Goal: Task Accomplishment & Management: Use online tool/utility

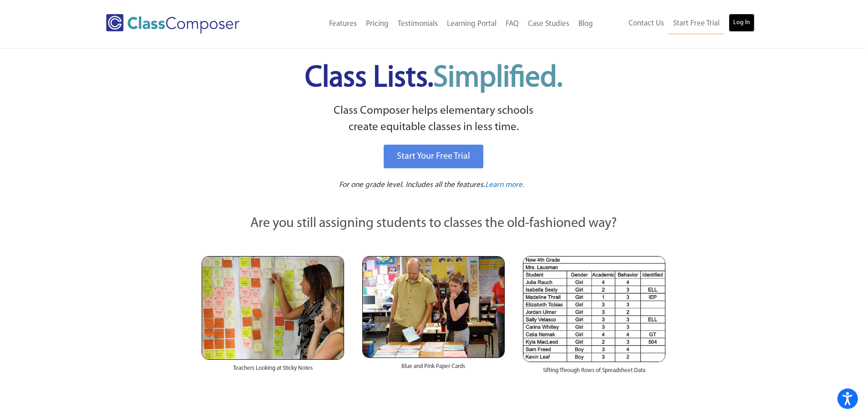
click at [737, 20] on link "Log In" at bounding box center [741, 23] width 26 height 18
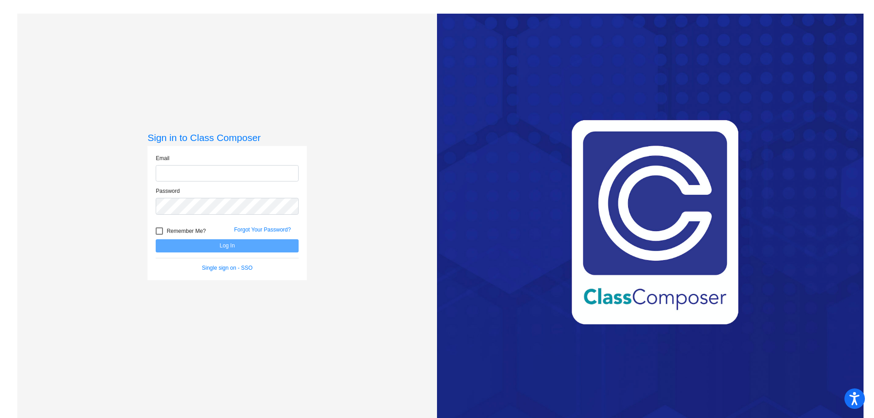
type input "stacy.cullinan@k12.wv.us"
click at [201, 243] on button "Log In" at bounding box center [227, 245] width 143 height 13
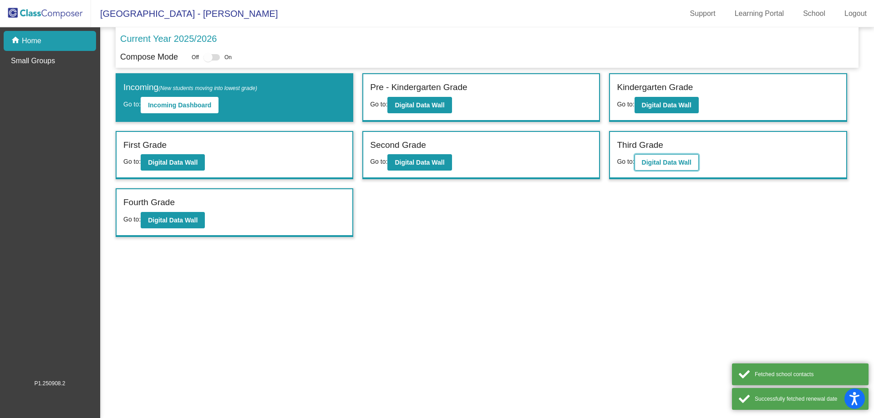
click at [647, 154] on button "Digital Data Wall" at bounding box center [666, 162] width 64 height 16
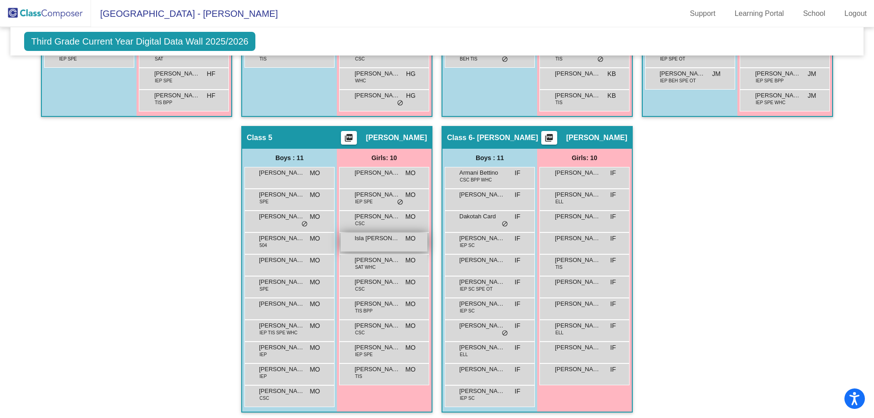
scroll to position [434, 0]
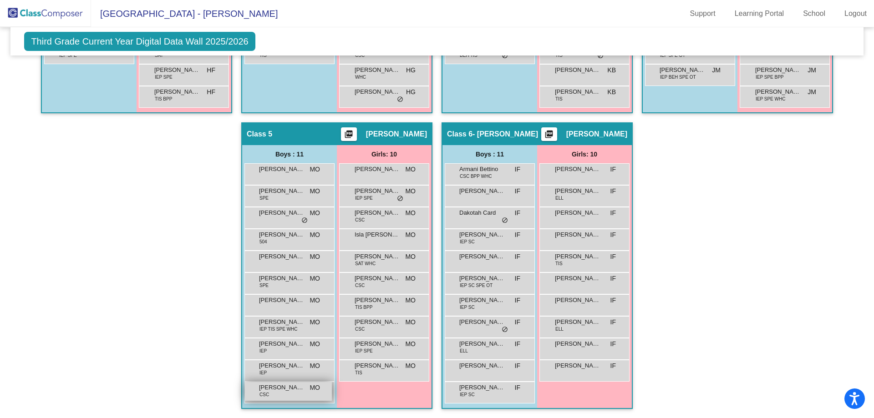
click at [284, 399] on div "Zyiouhn Shadwick CSC MO lock do_not_disturb_alt" at bounding box center [288, 391] width 87 height 19
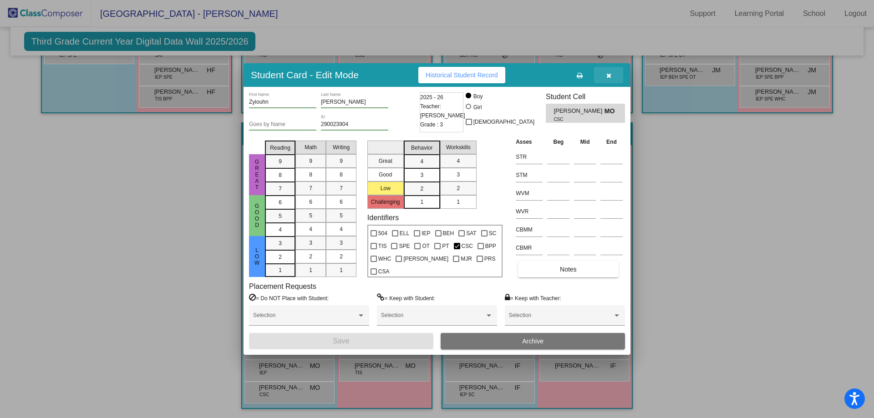
click at [611, 73] on icon "button" at bounding box center [608, 75] width 5 height 6
